Goal: Task Accomplishment & Management: Manage account settings

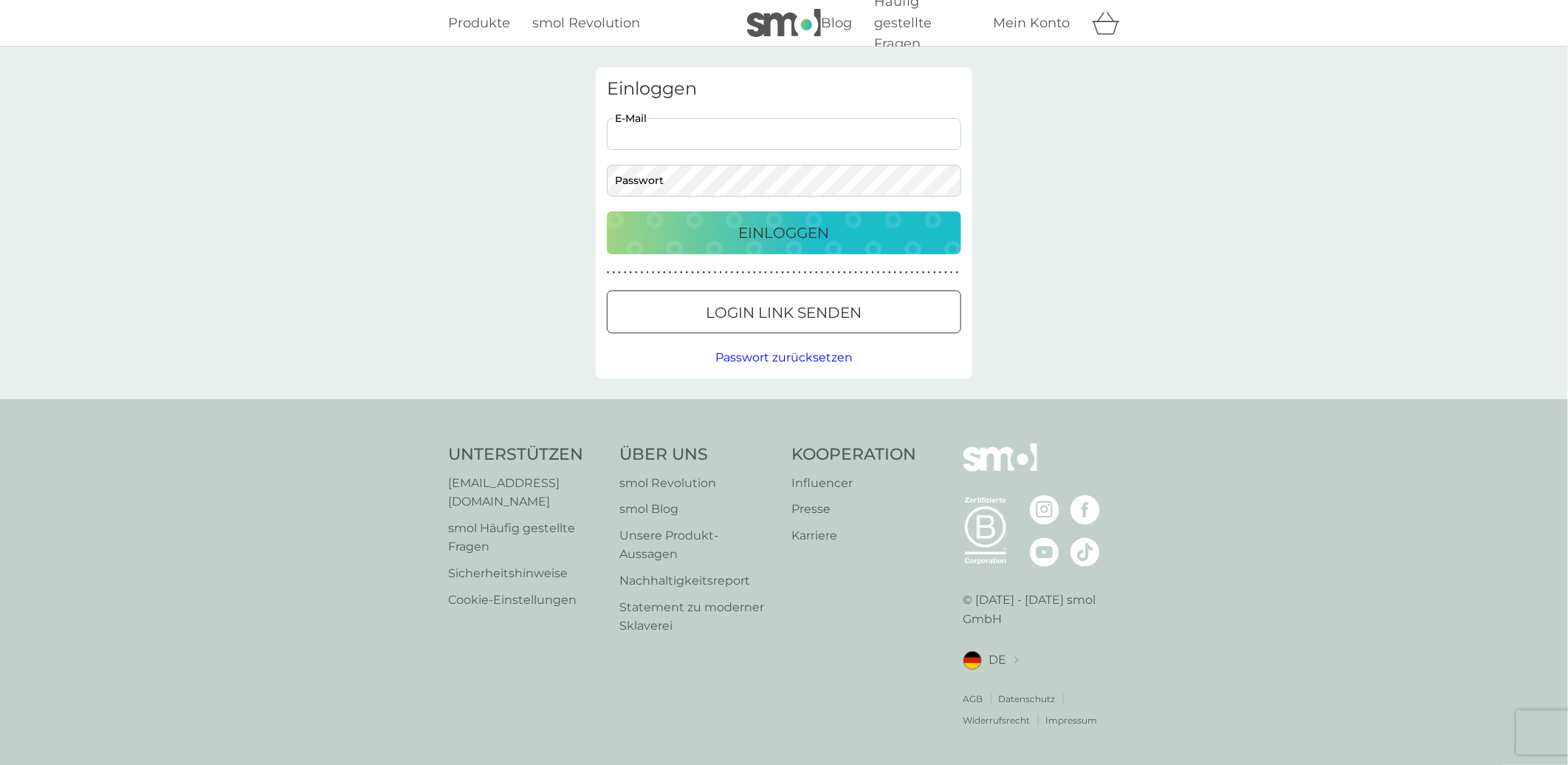
click at [672, 130] on input "E-Mail" at bounding box center [784, 134] width 355 height 32
type input "jensfuchs@freenet.de"
click at [607, 212] on button "Einloggen" at bounding box center [784, 233] width 355 height 43
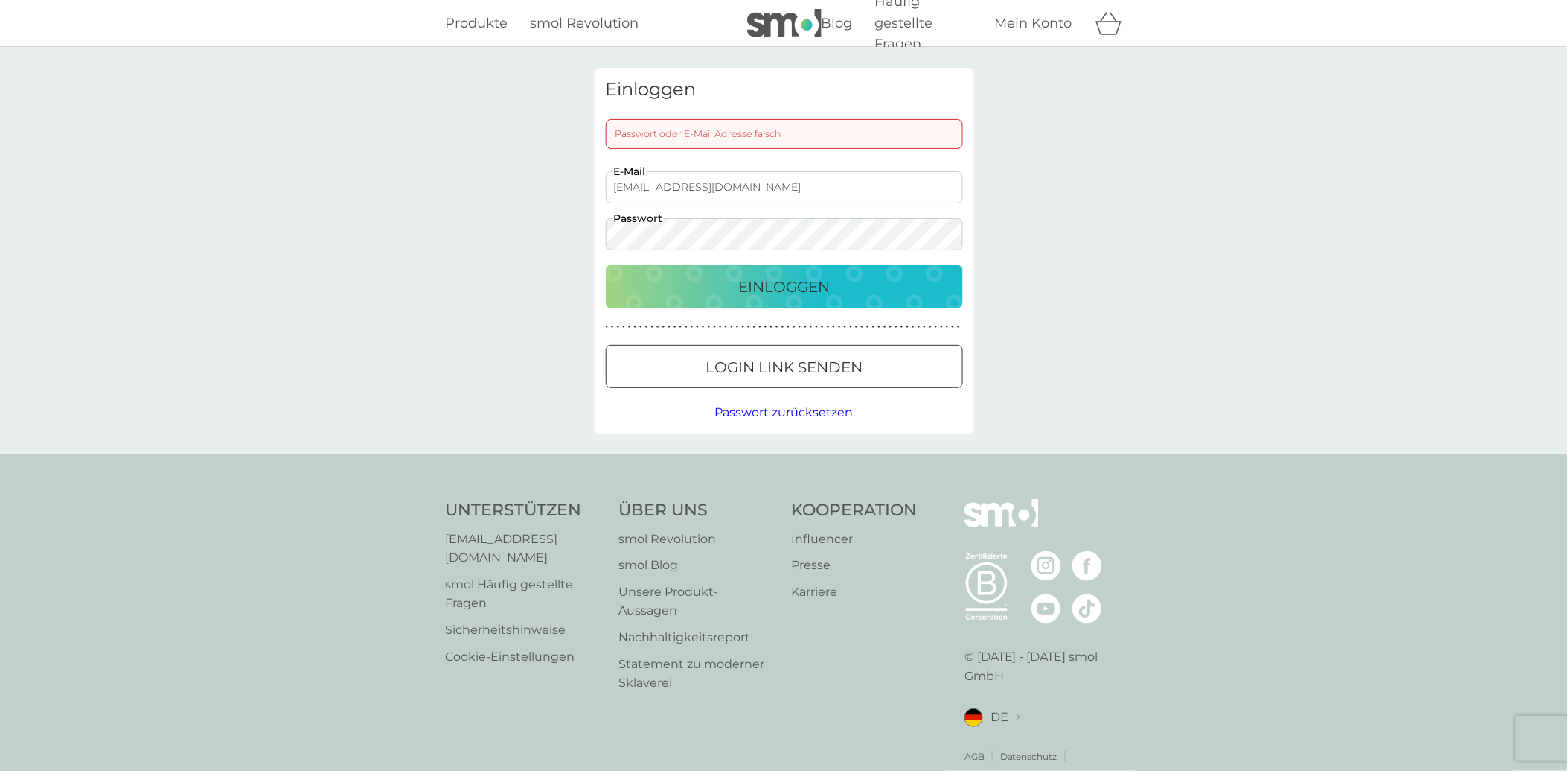
click at [589, 236] on div "Einloggen Passwort oder E-Mail Adresse falsch jensfuchs@freenet.de E-Mail Passw…" at bounding box center [784, 251] width 402 height 366
click at [606, 265] on button "Einloggen" at bounding box center [784, 287] width 358 height 43
click at [573, 242] on div "Einloggen Passwort oder E-Mail Adresse falsch jensfuchs@freenet.de E-Mail Passw…" at bounding box center [784, 250] width 1568 height 408
click at [650, 287] on div "Einloggen" at bounding box center [784, 286] width 327 height 24
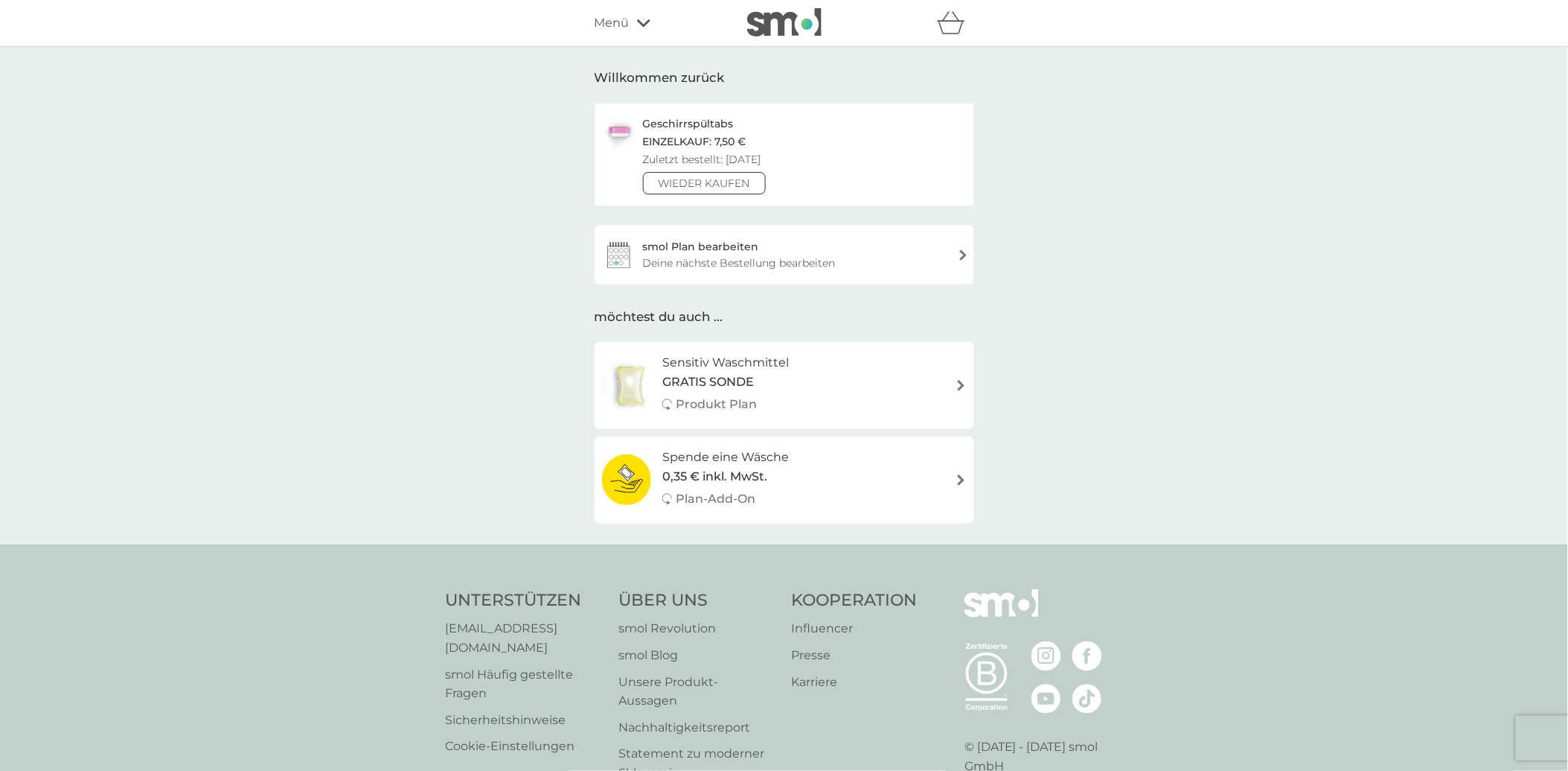
click at [962, 252] on div "smol Plan bearbeiten Deine nächste Bestellung bearbeiten" at bounding box center [784, 254] width 380 height 60
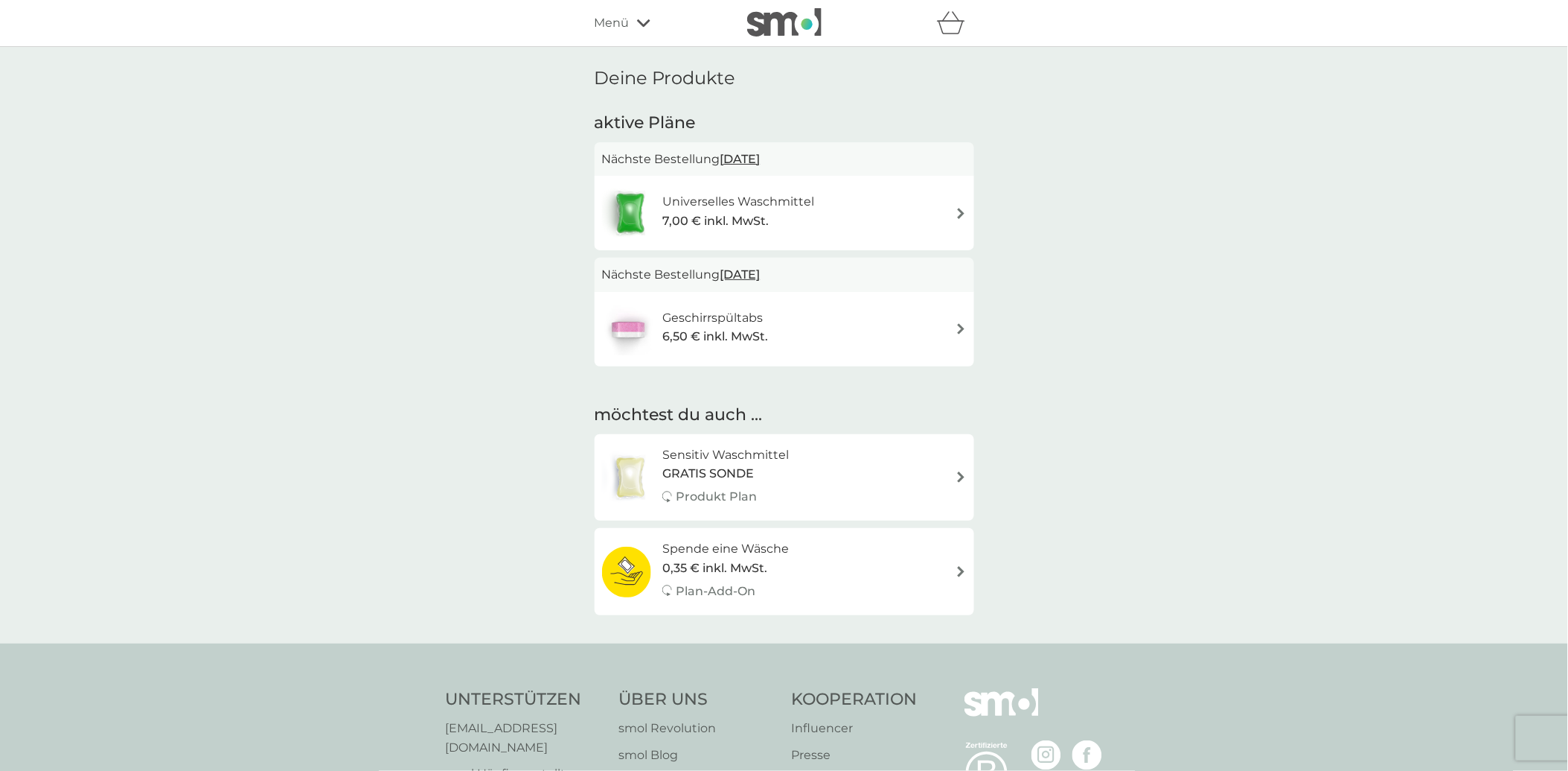
click at [957, 212] on img at bounding box center [962, 213] width 11 height 11
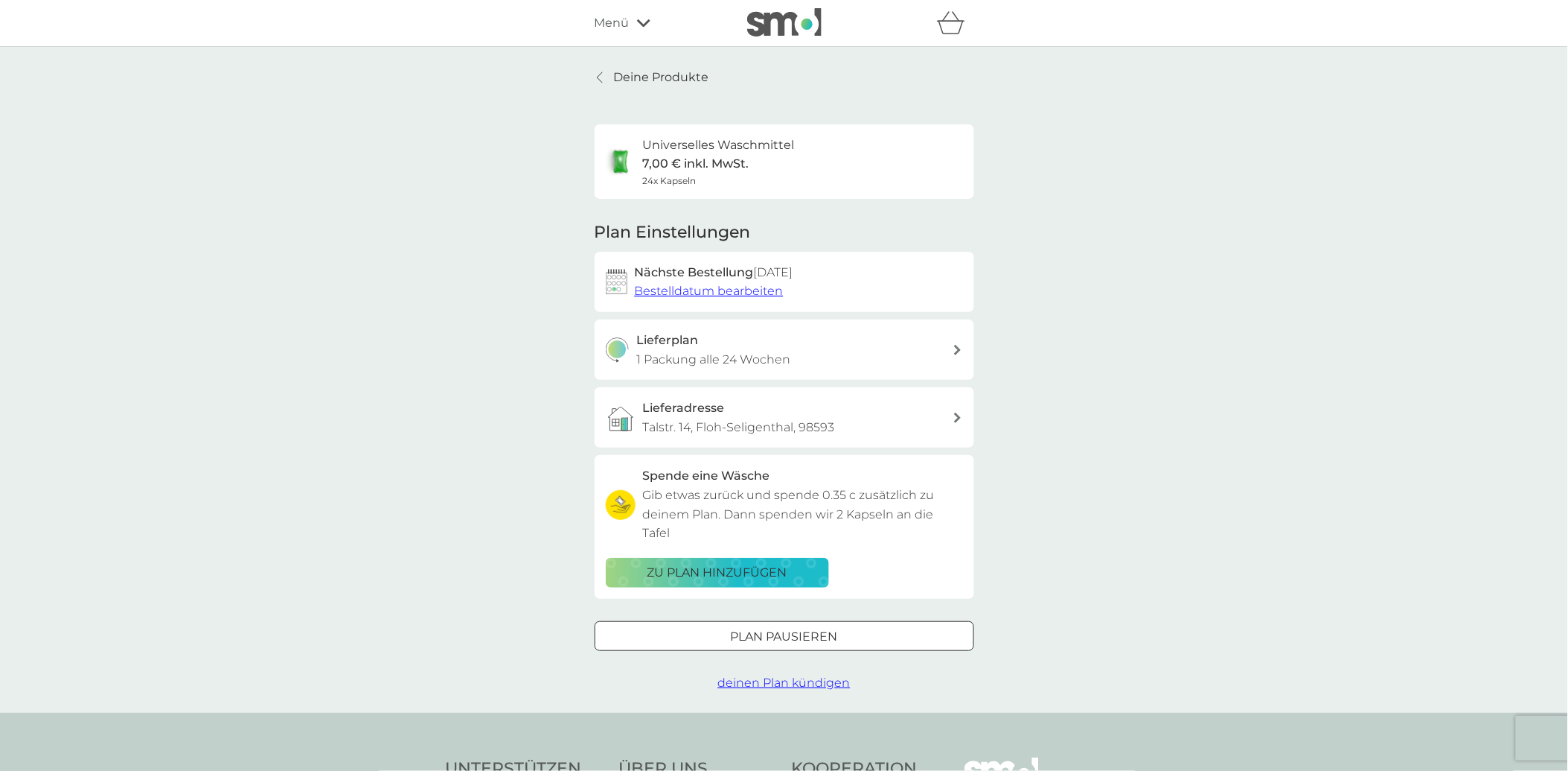
click at [722, 296] on span "Bestelldatum bearbeiten" at bounding box center [709, 290] width 149 height 14
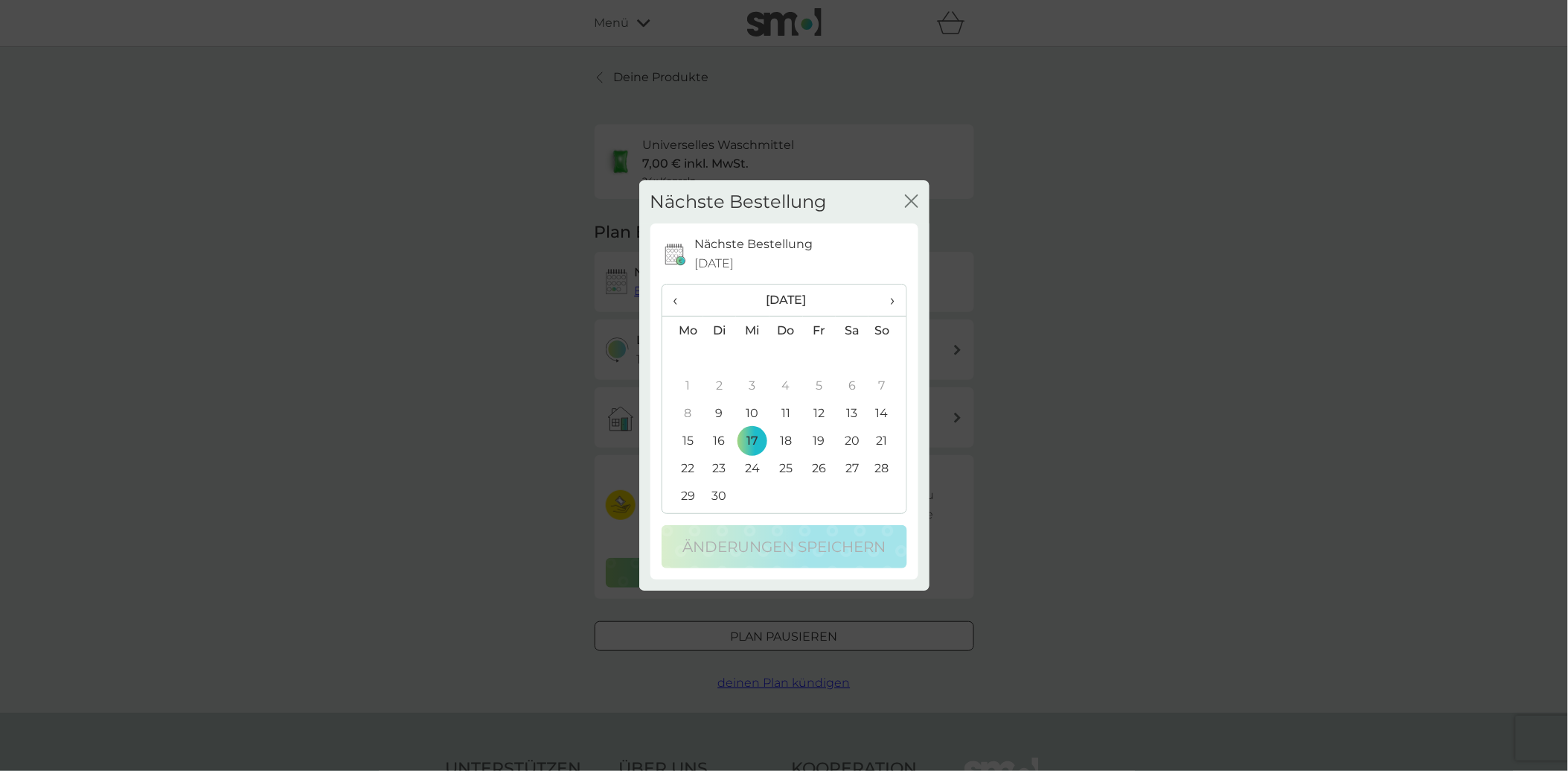
click at [725, 413] on td "9" at bounding box center [720, 413] width 33 height 28
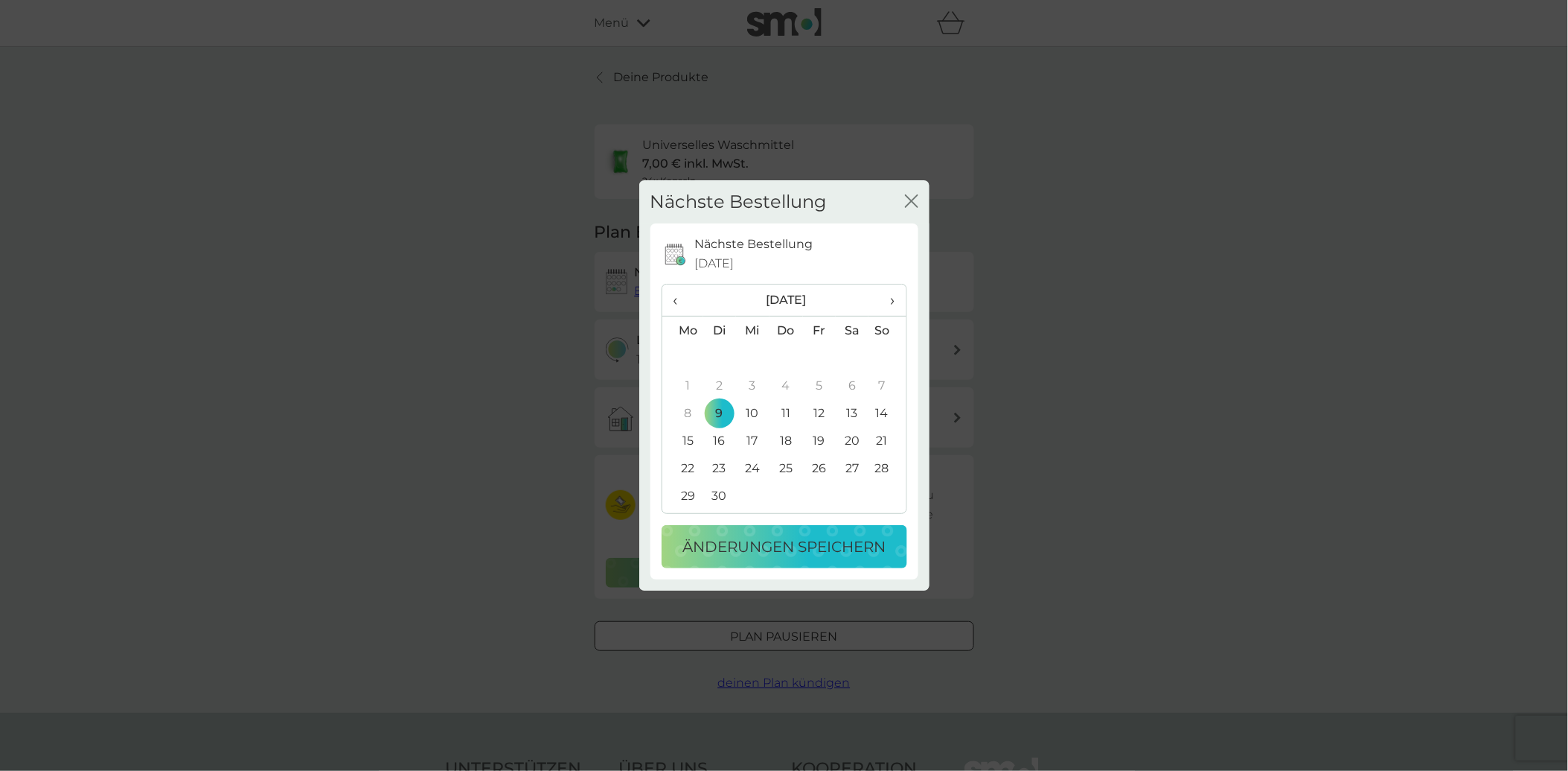
click at [771, 542] on p "Änderungen speichern" at bounding box center [784, 546] width 203 height 24
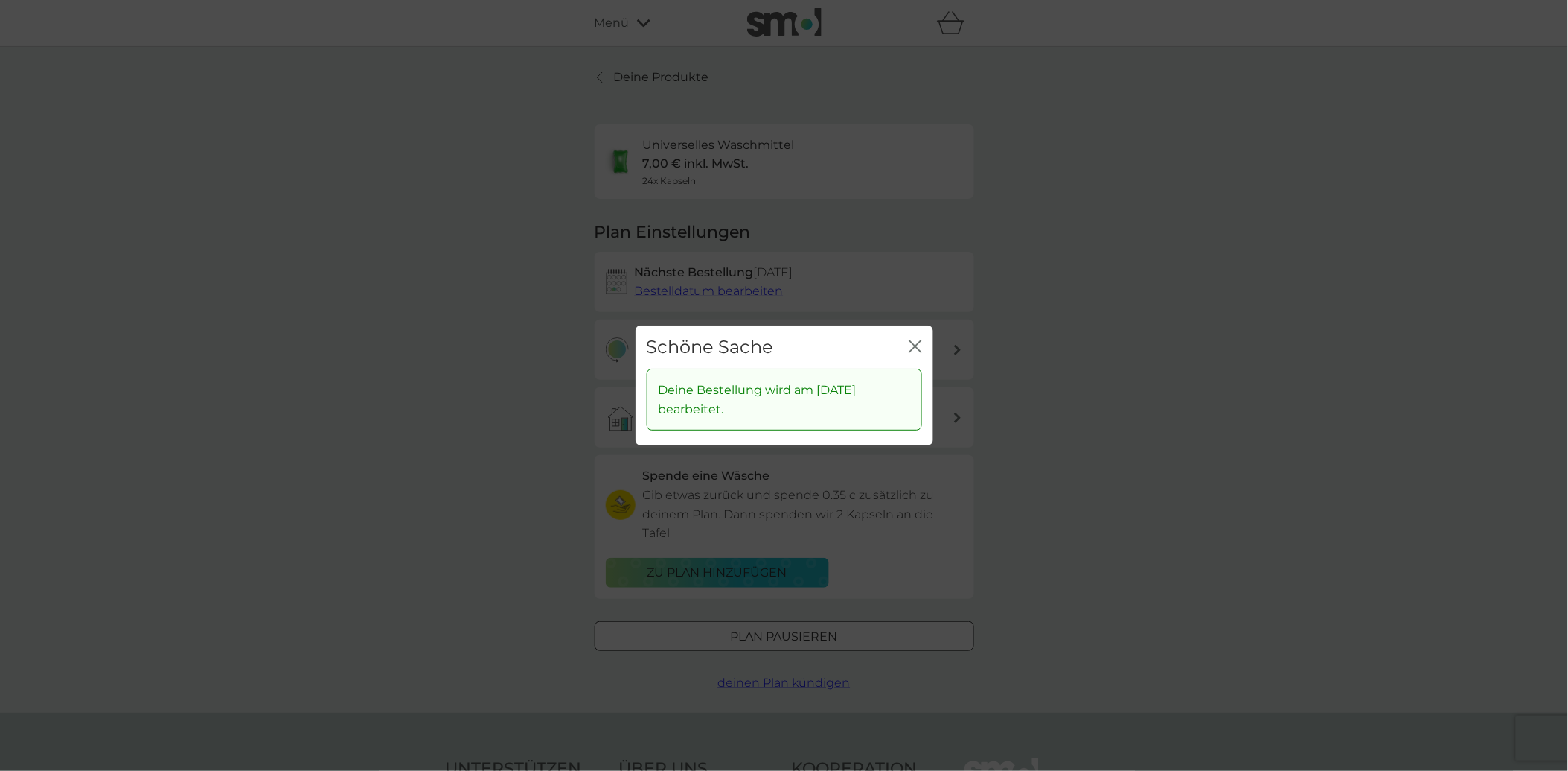
click at [916, 350] on icon "Schließen" at bounding box center [915, 346] width 13 height 13
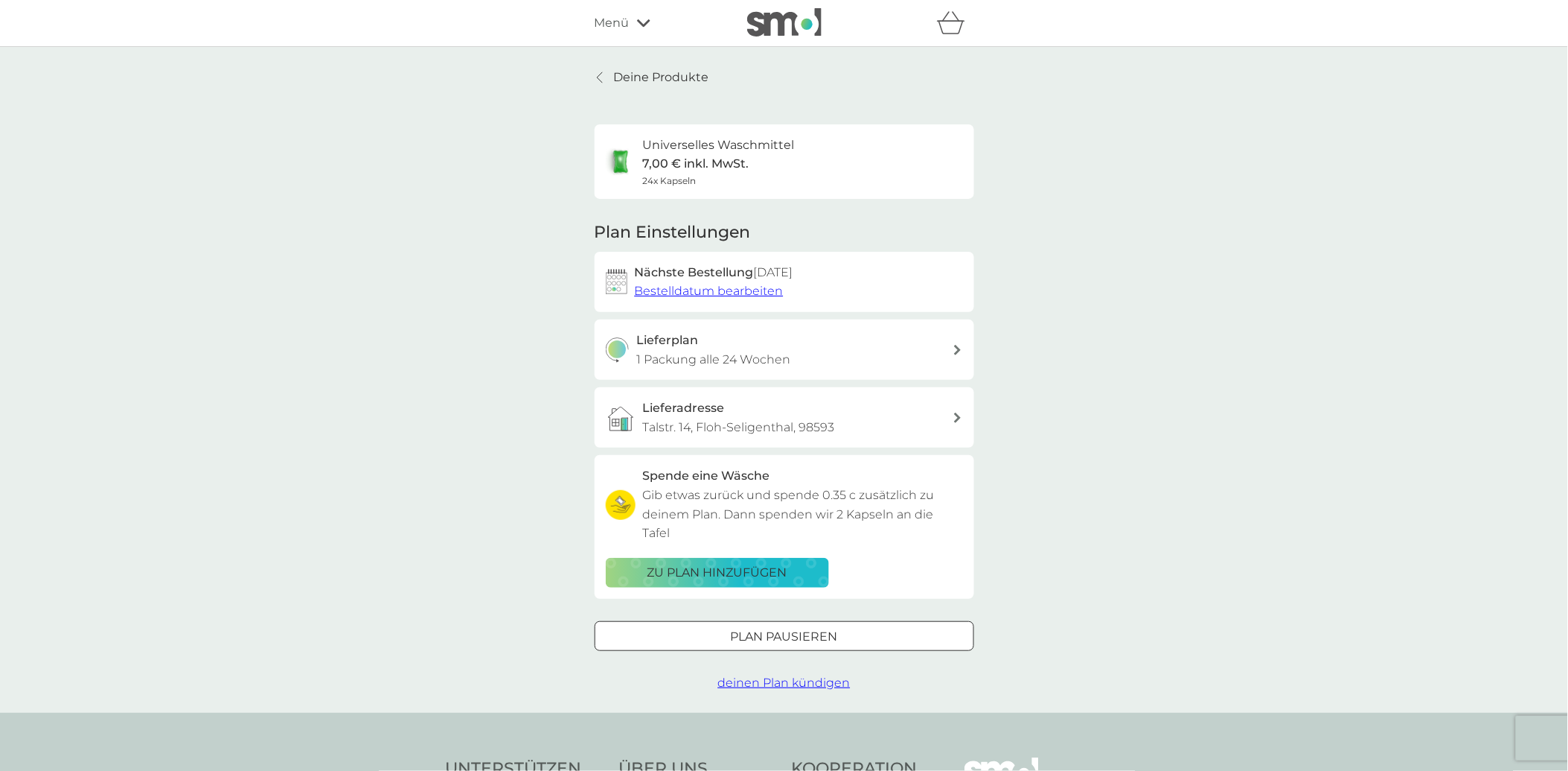
click at [642, 27] on icon at bounding box center [643, 23] width 13 height 9
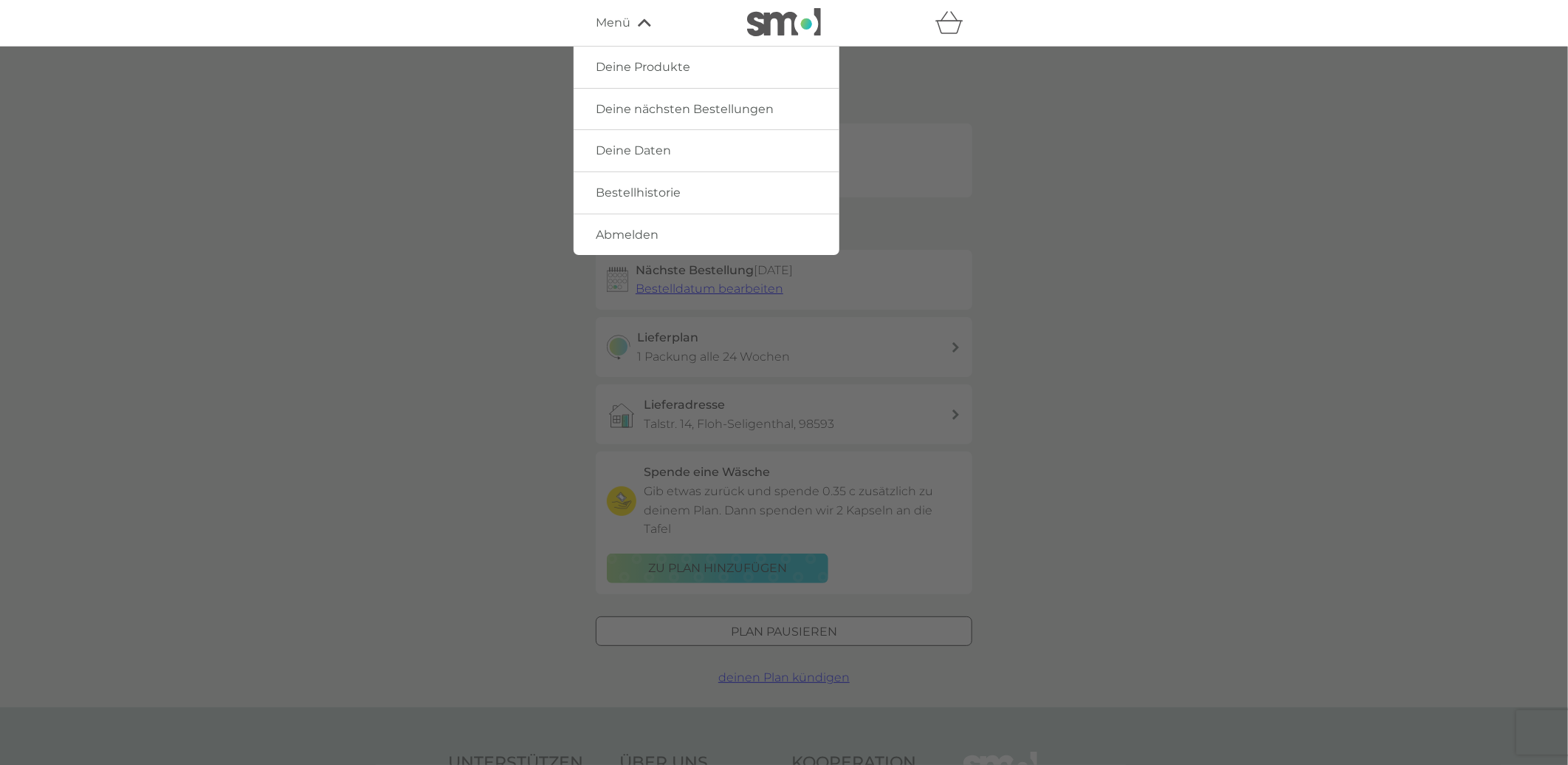
click at [641, 224] on link "Abmelden" at bounding box center [706, 234] width 266 height 41
